Goal: Information Seeking & Learning: Learn about a topic

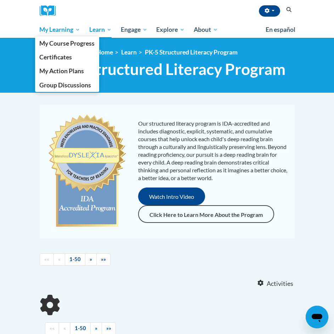
click at [70, 26] on span "My Learning" at bounding box center [59, 29] width 41 height 8
click at [70, 48] on link "My Course Progress" at bounding box center [67, 43] width 64 height 14
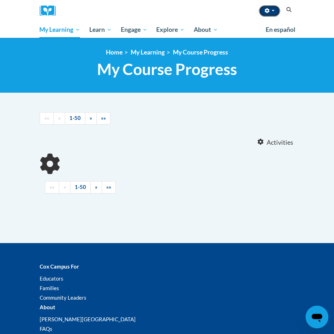
click at [272, 7] on button "button" at bounding box center [269, 10] width 21 height 11
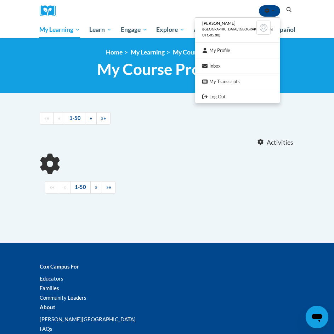
click at [201, 152] on nav "«« « 1-50 » »» Activities CEUs" at bounding box center [166, 129] width 265 height 48
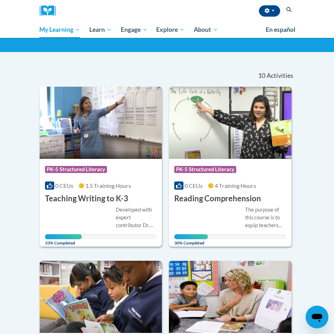
scroll to position [40, 0]
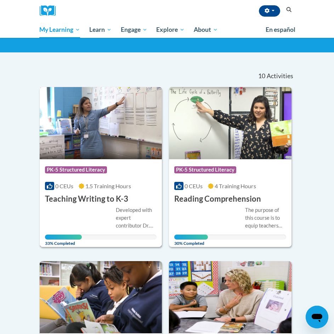
click at [108, 186] on span "1.5 Training Hours" at bounding box center [108, 185] width 46 height 7
click at [124, 179] on div "Course Category: PK-5 Structured Literacy 0 CEUs 1.5 Training Hours COURSE Teac…" at bounding box center [101, 181] width 122 height 45
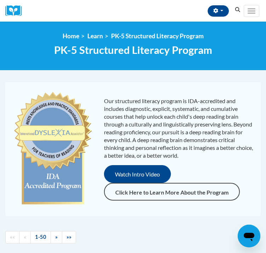
click at [250, 8] on div "Toggle navigation" at bounding box center [254, 11] width 21 height 18
click at [250, 17] on button "Toggle navigation" at bounding box center [252, 11] width 16 height 12
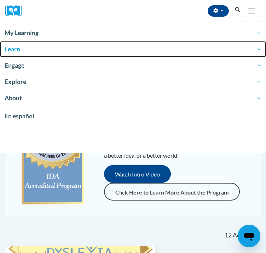
click at [24, 53] on span "Learn" at bounding box center [133, 49] width 257 height 8
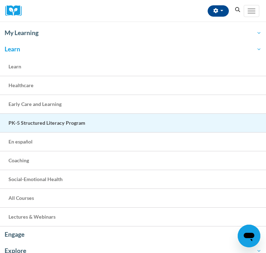
click at [40, 126] on link "PK-5 Structured Literacy Program" at bounding box center [133, 123] width 266 height 19
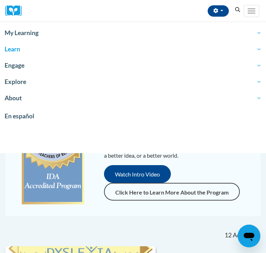
scroll to position [147, 0]
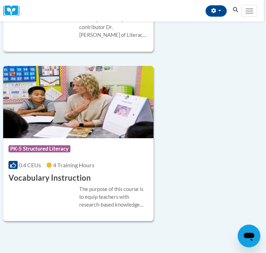
scroll to position [2095, 2]
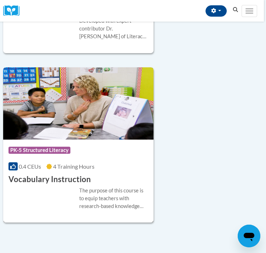
click at [95, 138] on img at bounding box center [78, 103] width 150 height 72
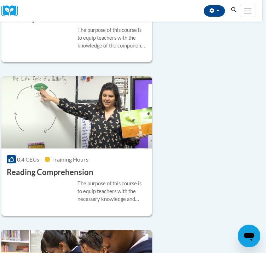
scroll to position [1134, 4]
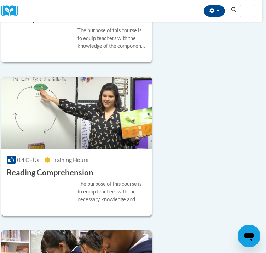
click at [89, 141] on img at bounding box center [76, 112] width 150 height 72
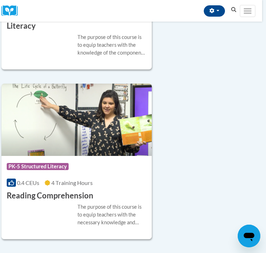
scroll to position [1227, 4]
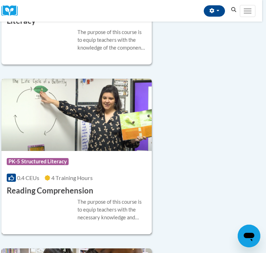
click at [78, 186] on div "Course Category: PK-5 Structured Literacy 0.4 CEUs 4 Training Hours COURSE Read…" at bounding box center [76, 173] width 150 height 45
click at [77, 190] on h3 "Reading Comprehension" at bounding box center [50, 190] width 87 height 11
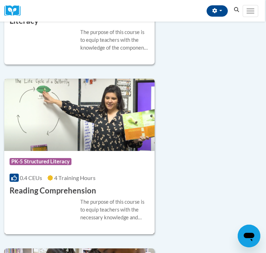
scroll to position [1227, 1]
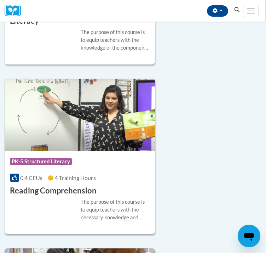
click at [80, 125] on img at bounding box center [80, 115] width 150 height 72
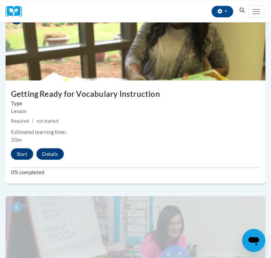
scroll to position [693, 0]
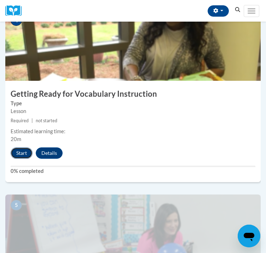
click at [24, 158] on button "Start" at bounding box center [22, 152] width 22 height 11
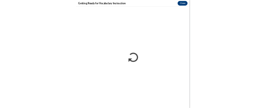
scroll to position [0, 0]
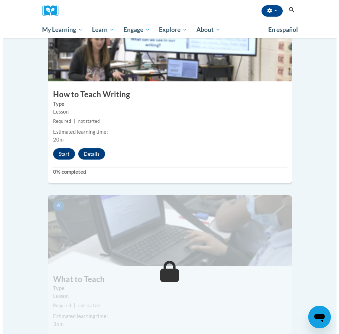
scroll to position [562, 0]
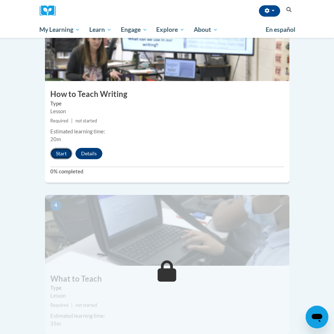
click at [58, 148] on button "Start" at bounding box center [61, 153] width 22 height 11
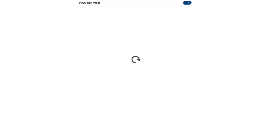
scroll to position [0, 0]
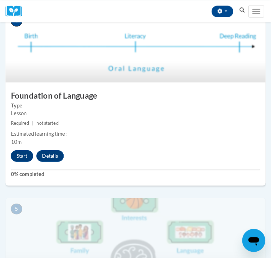
scroll to position [811, 0]
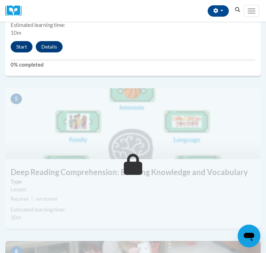
click at [24, 52] on button "Start" at bounding box center [22, 46] width 22 height 11
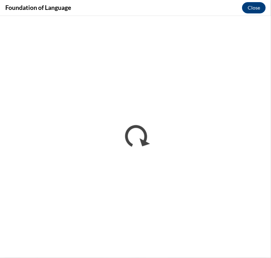
scroll to position [0, 0]
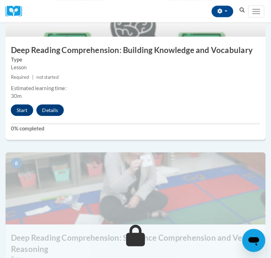
scroll to position [935, 0]
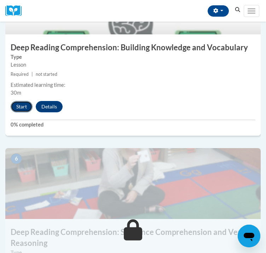
click at [20, 105] on button "Start" at bounding box center [22, 106] width 22 height 11
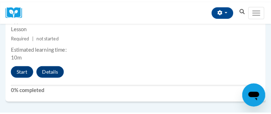
scroll to position [963, 0]
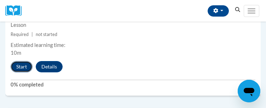
click at [19, 73] on button "Start" at bounding box center [22, 66] width 22 height 11
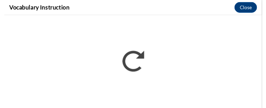
scroll to position [0, 0]
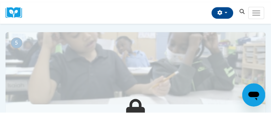
scroll to position [835, 0]
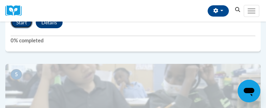
click at [21, 28] on button "Start" at bounding box center [22, 22] width 22 height 11
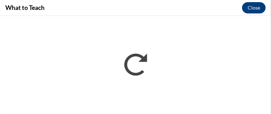
scroll to position [0, 0]
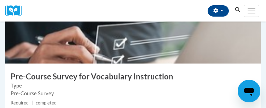
scroll to position [182, 0]
